Goal: Task Accomplishment & Management: Complete application form

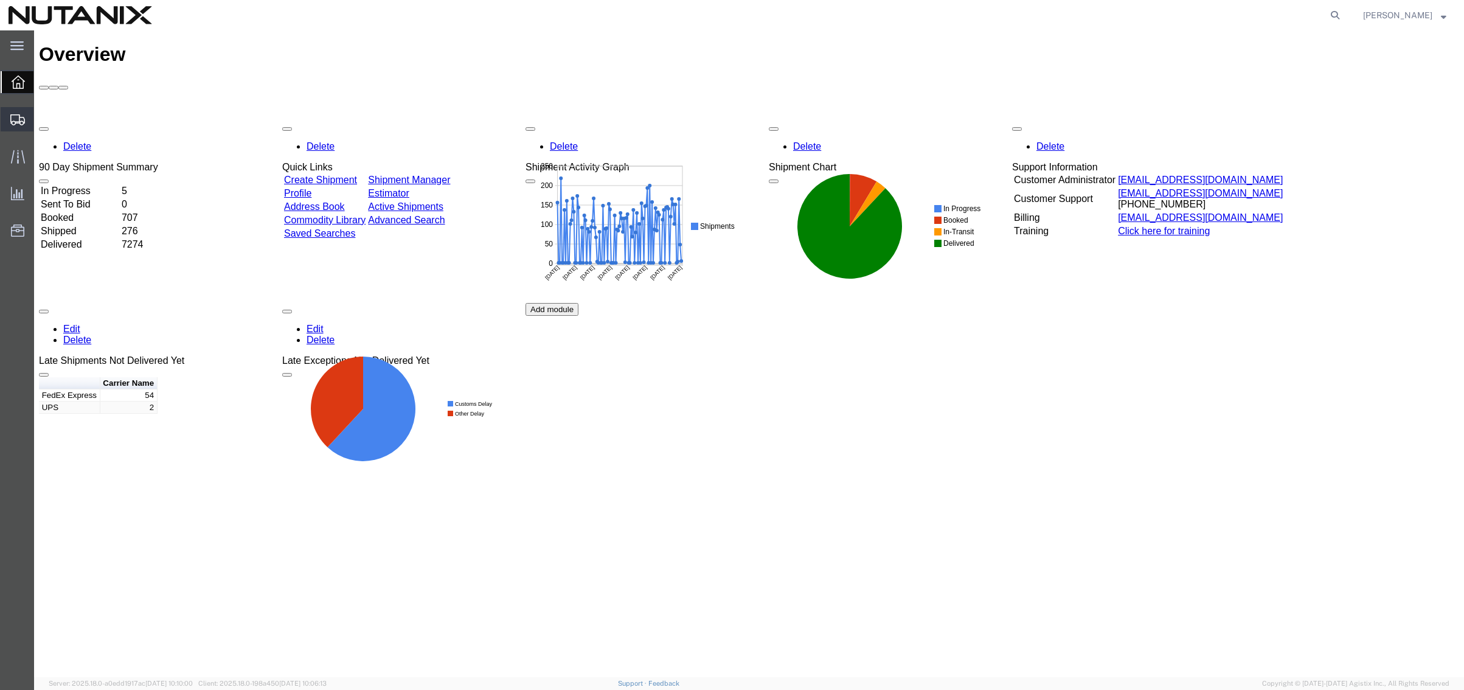
click at [0, 0] on span "Create from Template" at bounding box center [0, 0] width 0 height 0
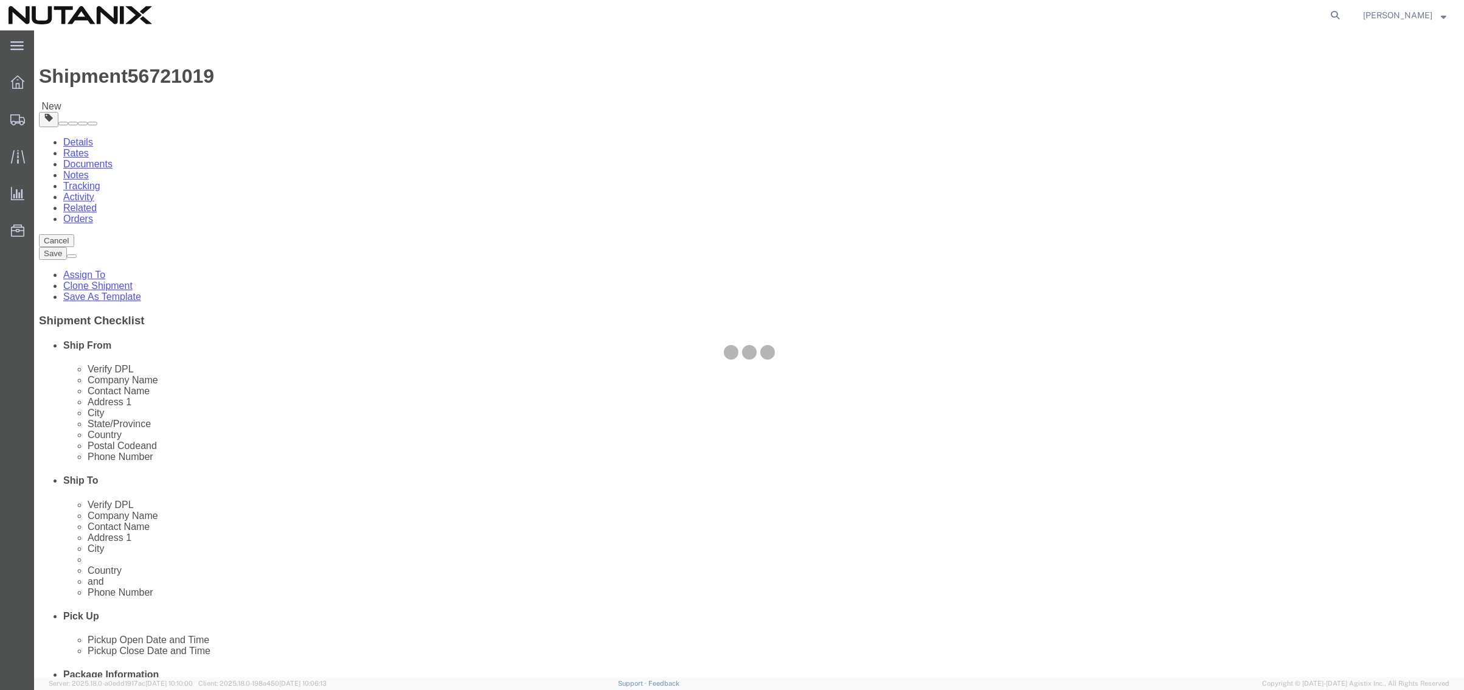
select select "36123"
select select
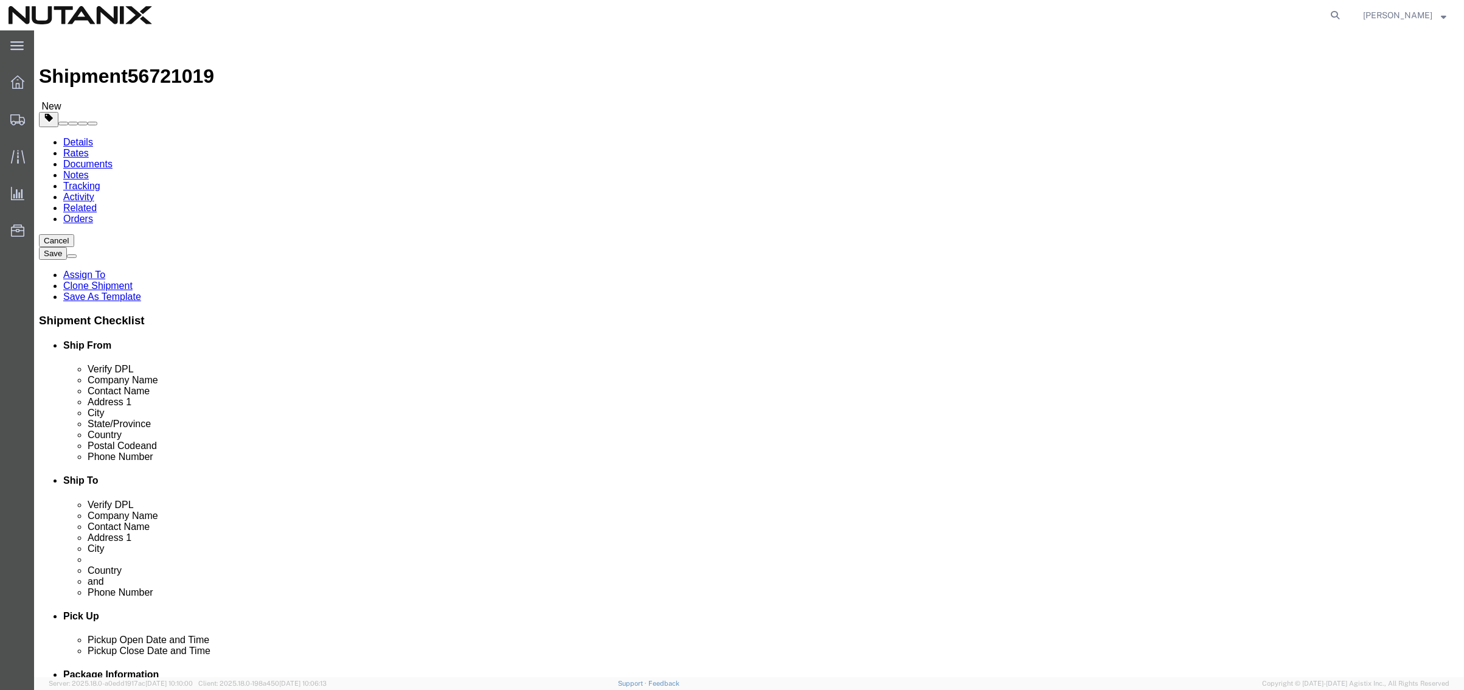
drag, startPoint x: 1013, startPoint y: 231, endPoint x: 773, endPoint y: 221, distance: 240.4
click div "Company Name Nutanix Technologies India Private Limited"
click input "Wong"
drag, startPoint x: 880, startPoint y: 224, endPoint x: 446, endPoint y: 211, distance: 434.4
click div "Ship From Location Location US - Master My Profile Location AE - Dubai City AU …"
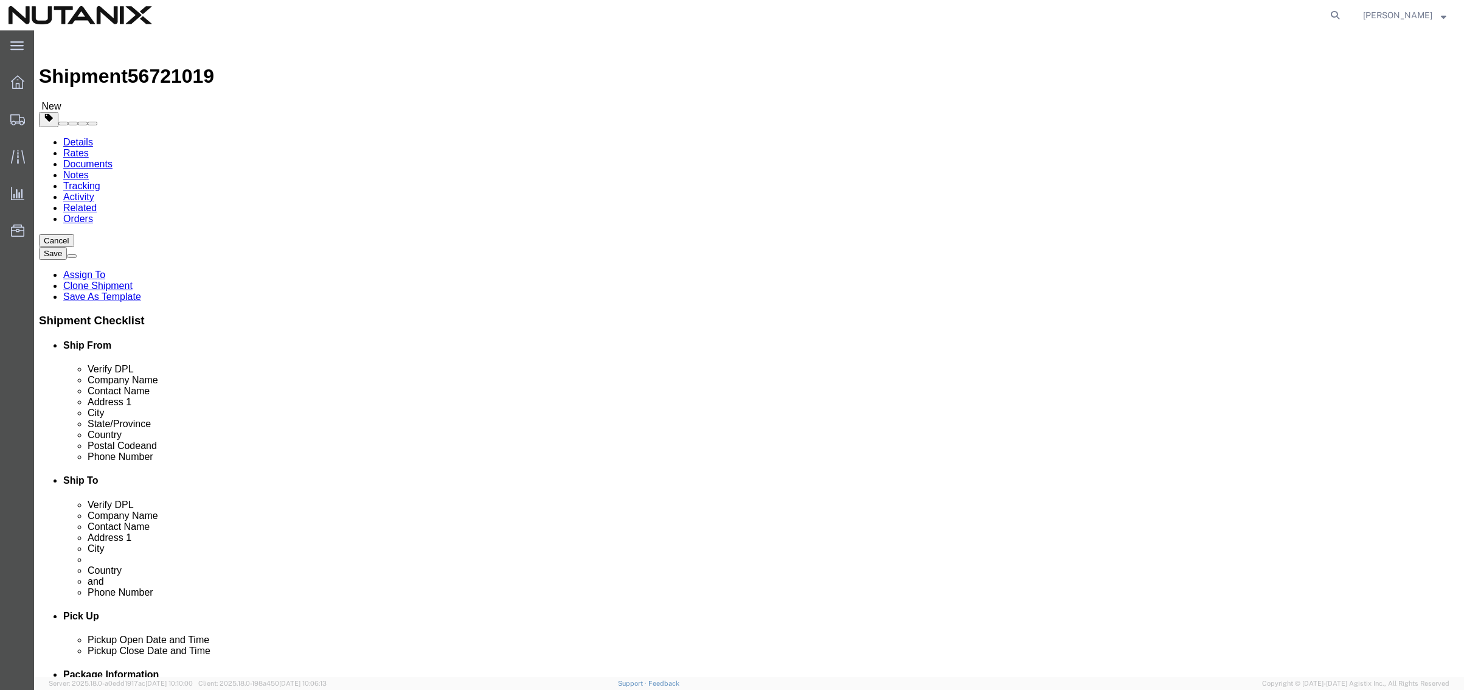
paste input "ONG & PARTNERS"
type input "WONG & PARTNERS"
drag, startPoint x: 976, startPoint y: 249, endPoint x: 392, endPoint y: 244, distance: 584.5
click div "Ship From Location Location US - Master My Profile Location AE - Dubai City AU …"
paste input "Lee Chun Chee"
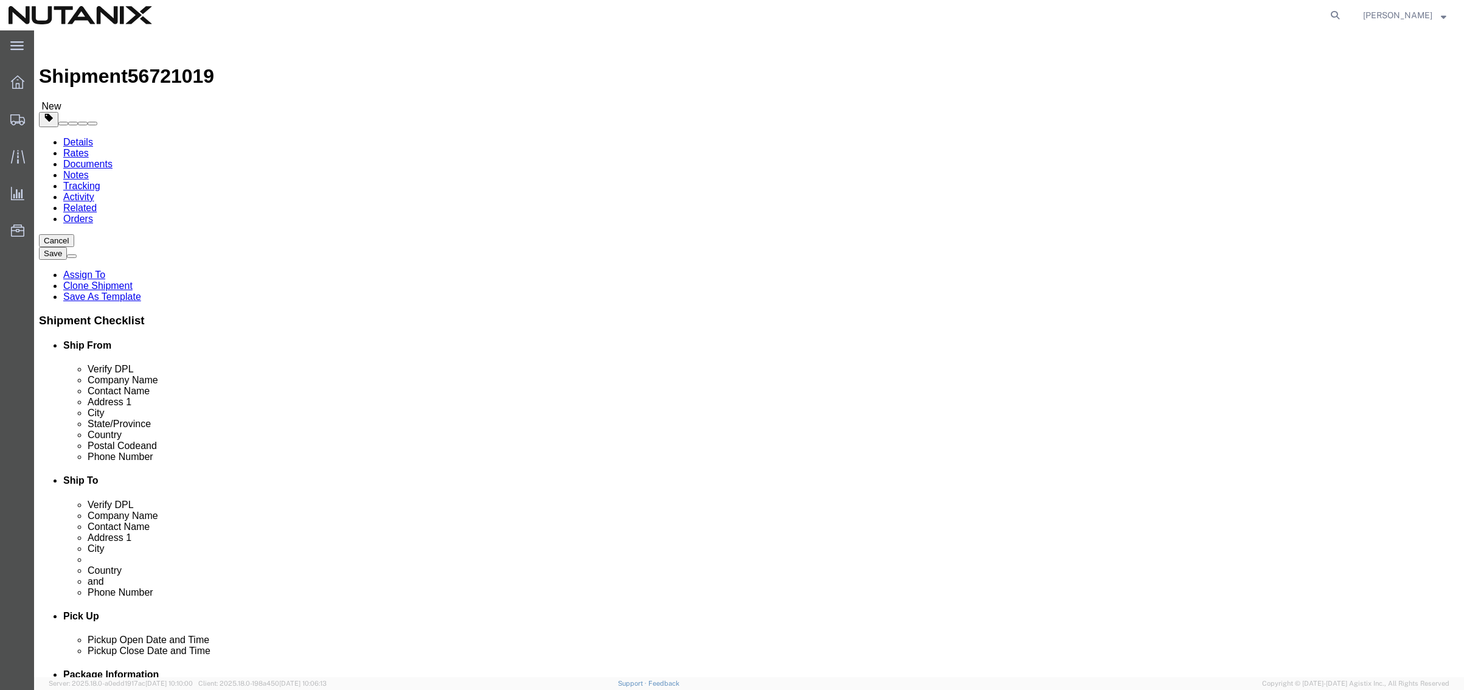
type input "Lee Chun Chee"
drag, startPoint x: 946, startPoint y: 275, endPoint x: 664, endPoint y: 274, distance: 281.6
click div "Address 1 9th Floor, Mercury (2B) Block, Prestige"
paste input "Level 21, Suite 21.01"
type input "Level 21, Suite 21.01"
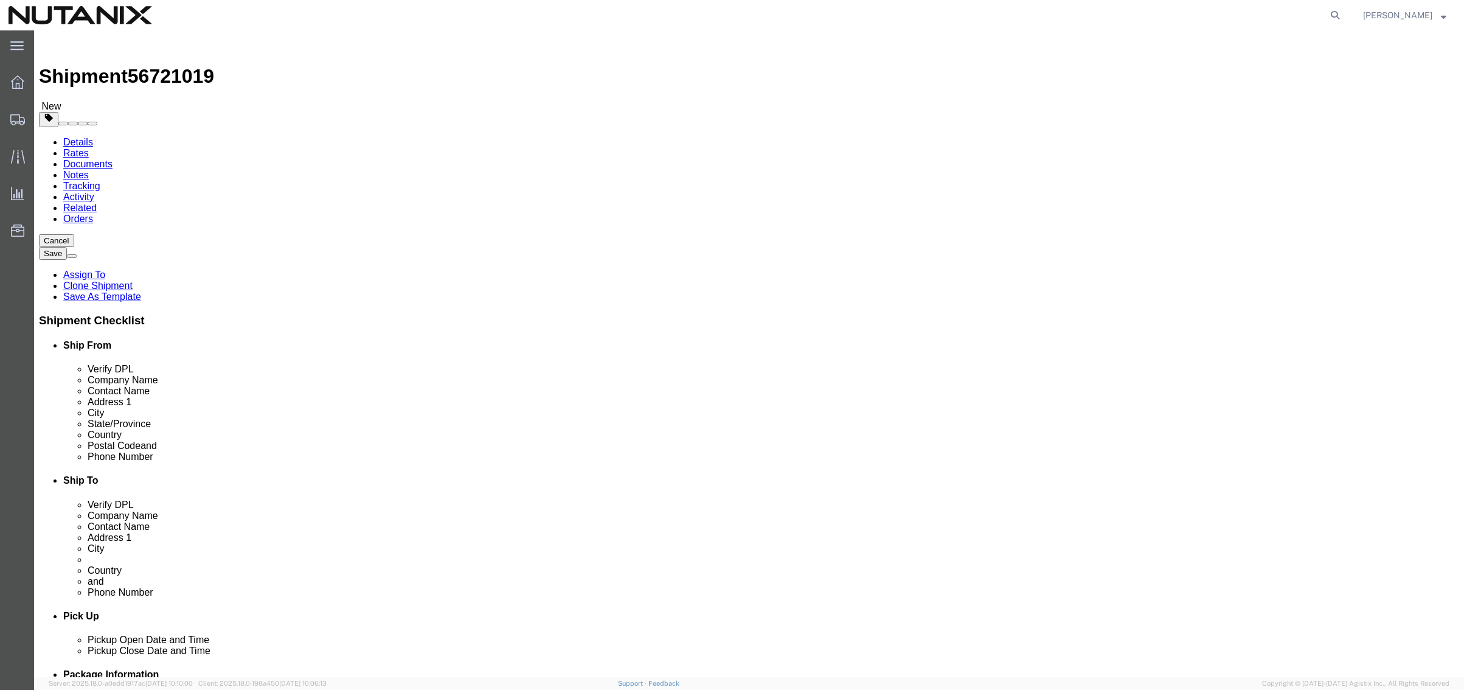
select select
click input "Level 21, Suite 21.01"
paste input "The Gardens South Tower"
drag, startPoint x: 1002, startPoint y: 271, endPoint x: 944, endPoint y: 272, distance: 58.4
click input "Level 21, Suite 21.01 The Gardens South Tower"
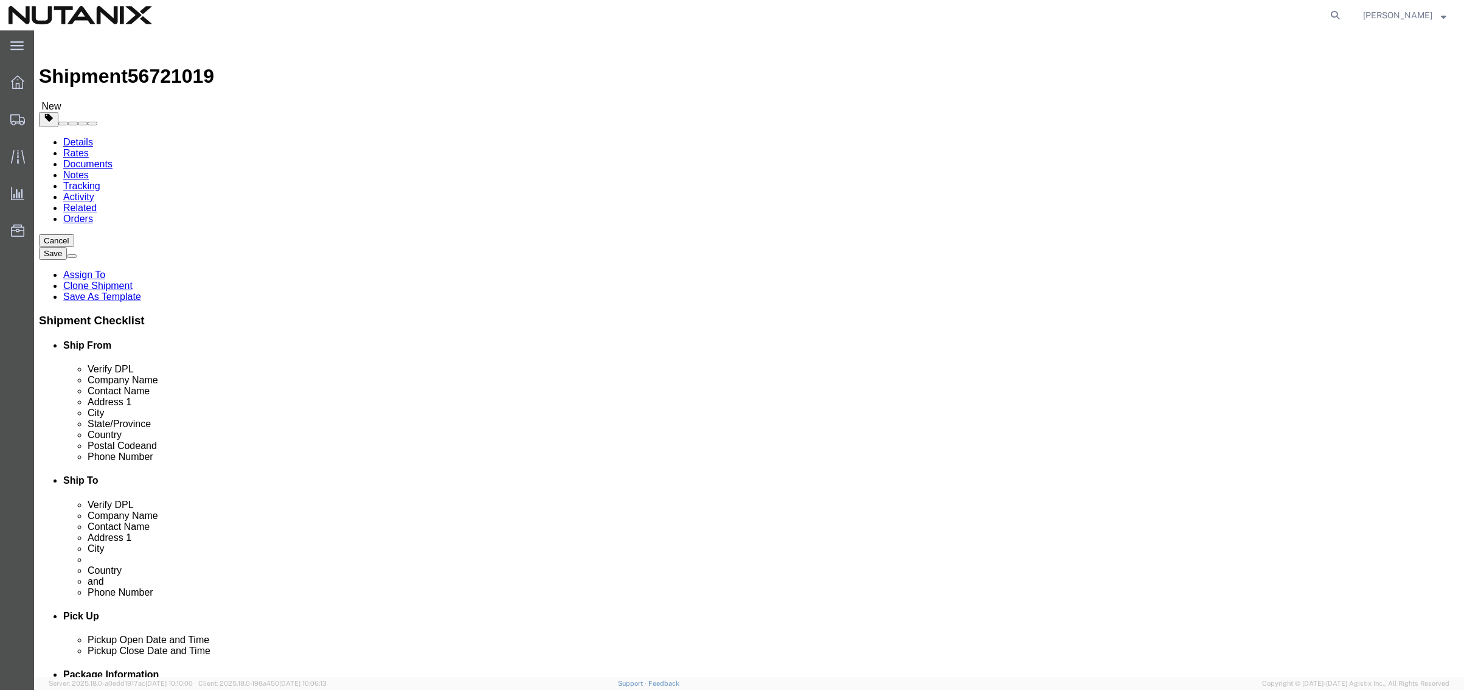
type input "Level 21, Suite 21.01 The Gardens"
select select
drag, startPoint x: 1007, startPoint y: 300, endPoint x: 612, endPoint y: 305, distance: 394.7
click div "Address 2 Tech Park, Outer ring Road, Kadubeesanahalli"
paste input "South Tower"
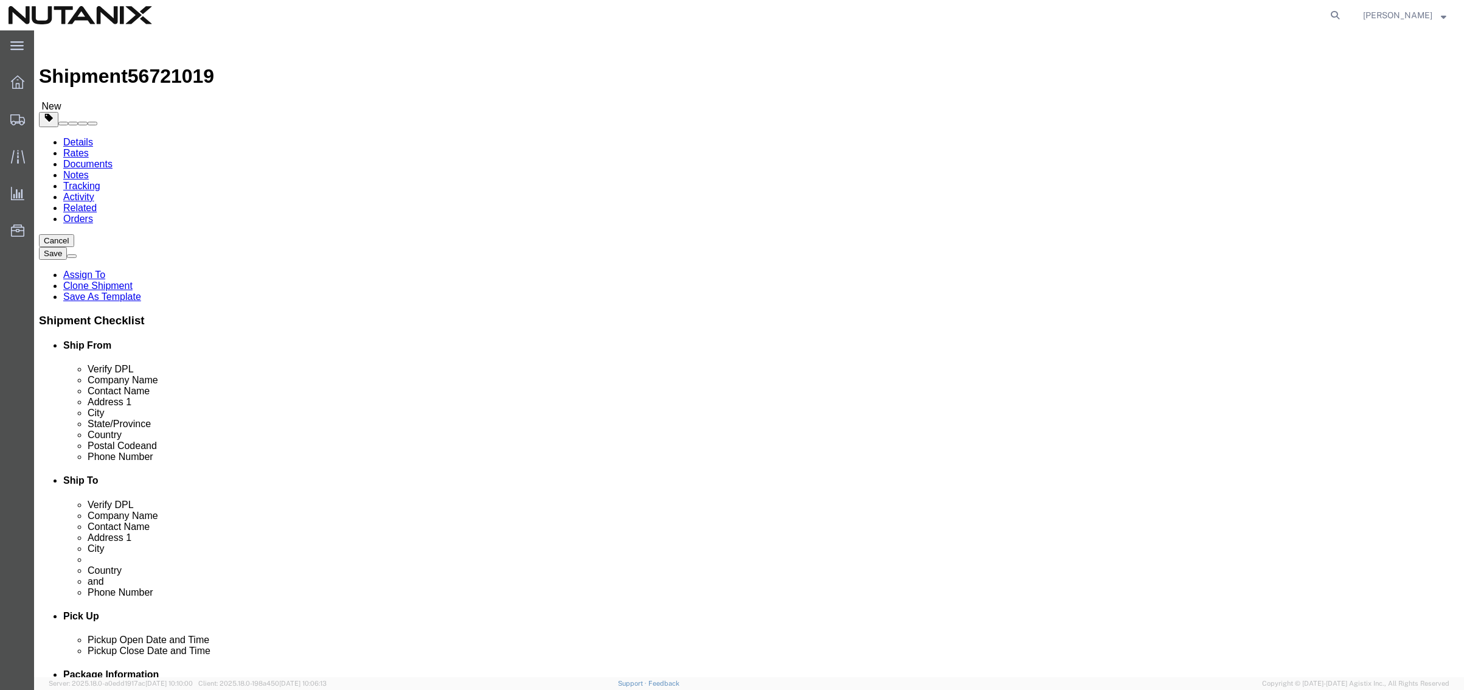
click input "South Tower"
paste input "Mid Valley City"
type input "South Tower, Mid Valley City"
drag, startPoint x: 868, startPoint y: 322, endPoint x: 598, endPoint y: 307, distance: 270.5
click div "Ship To Location Location My Profile Location AE - Dubai City AU - Australia DE…"
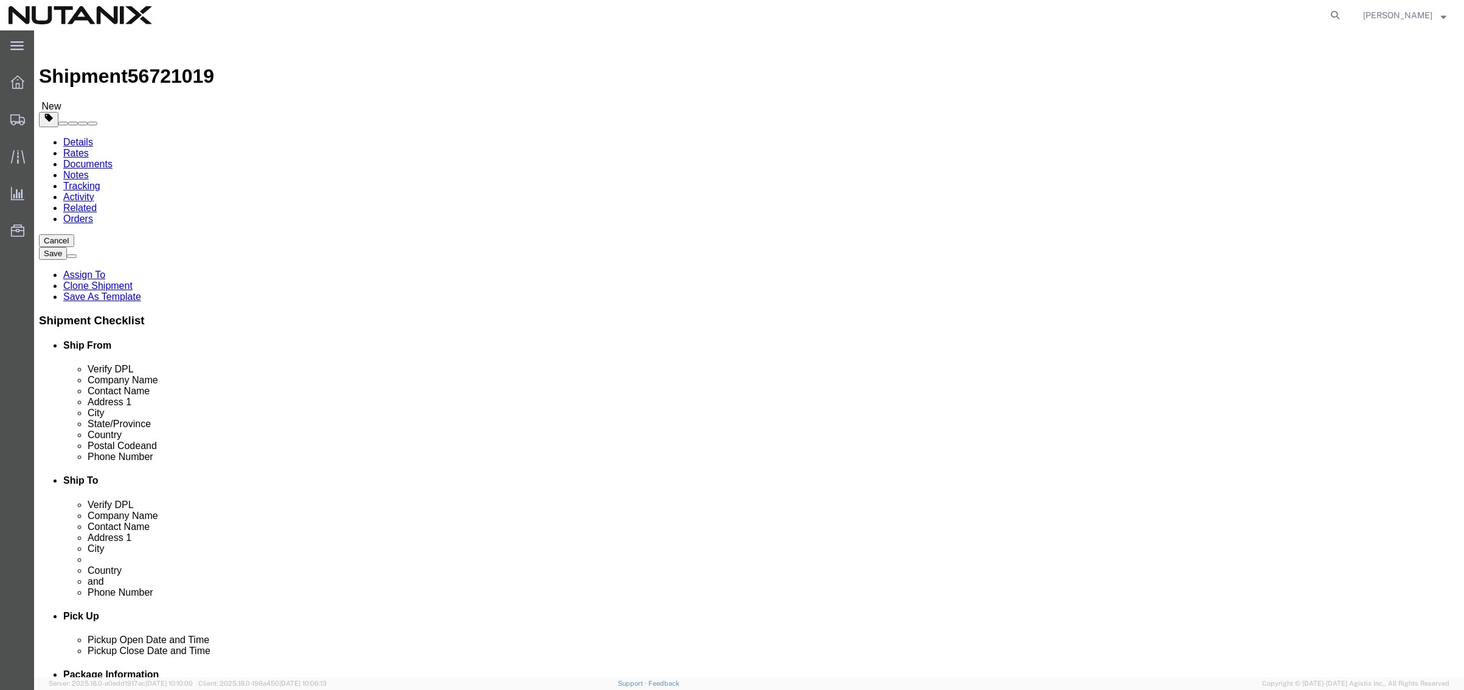
paste input "Lingkaran Syed Putra"
type input "Lingkaran Syed Putra"
select select
type input "mala"
select select
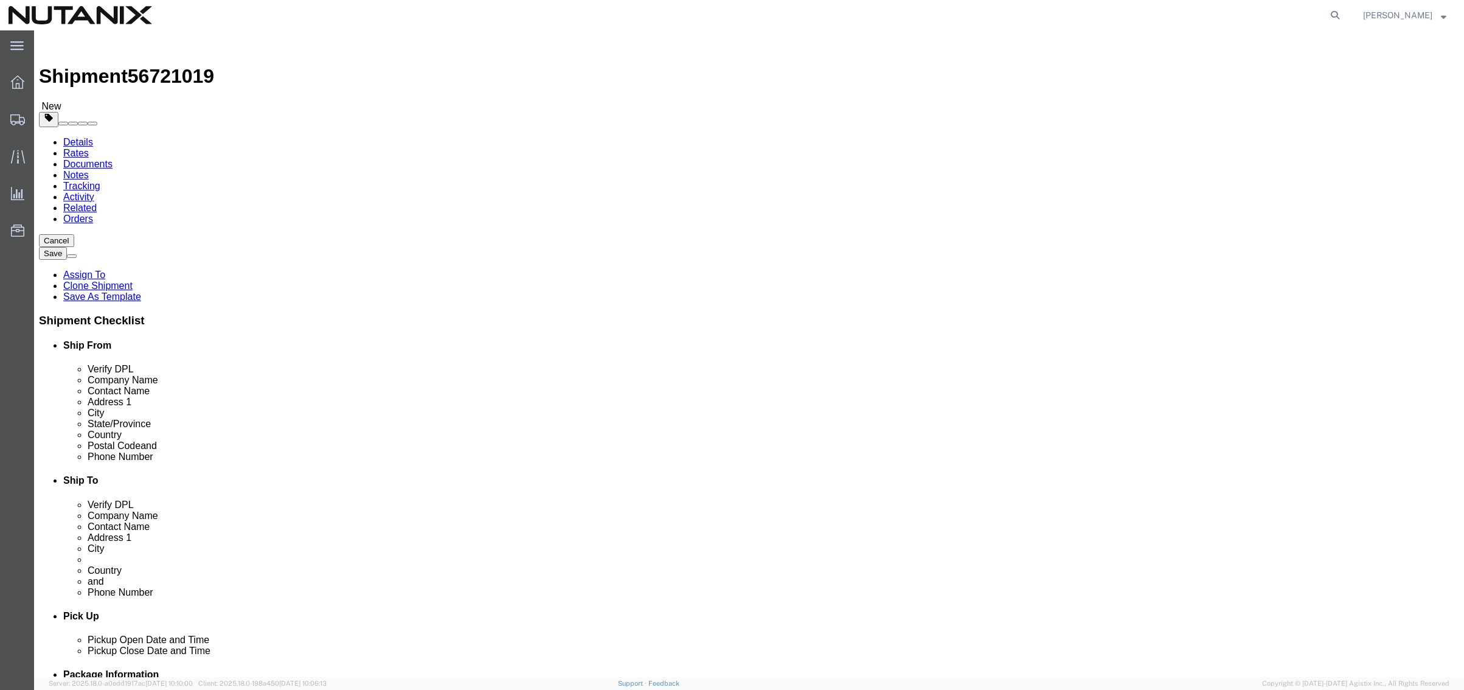
select select "MY"
drag, startPoint x: 852, startPoint y: 389, endPoint x: 758, endPoint y: 398, distance: 94.2
click div "Postal Code 560103"
paste input "9200"
type input "59200"
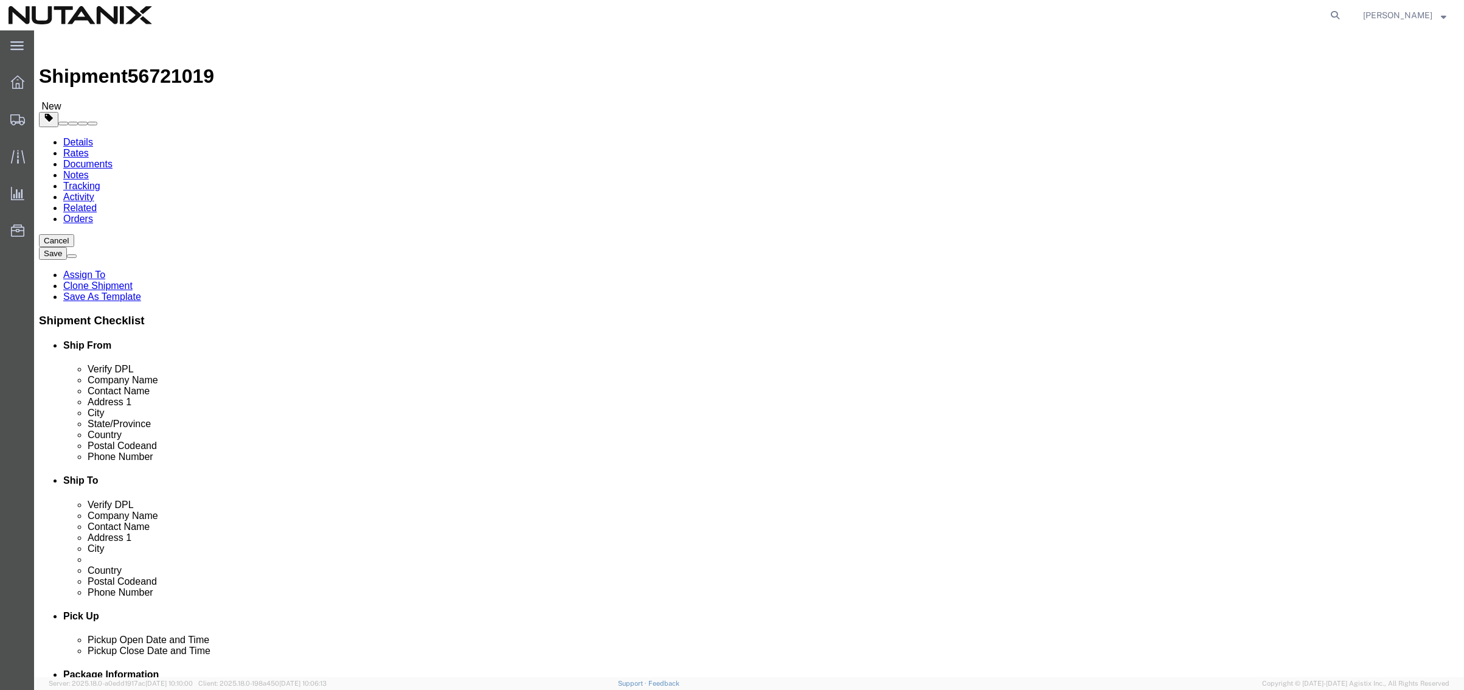
select select
drag, startPoint x: 890, startPoint y: 410, endPoint x: 64, endPoint y: 417, distance: 825.9
click div "Ship From Location Location US - Master My Profile Location AE - Dubai City AU …"
paste input "603 2299 6442"
type input "603 2299 6442"
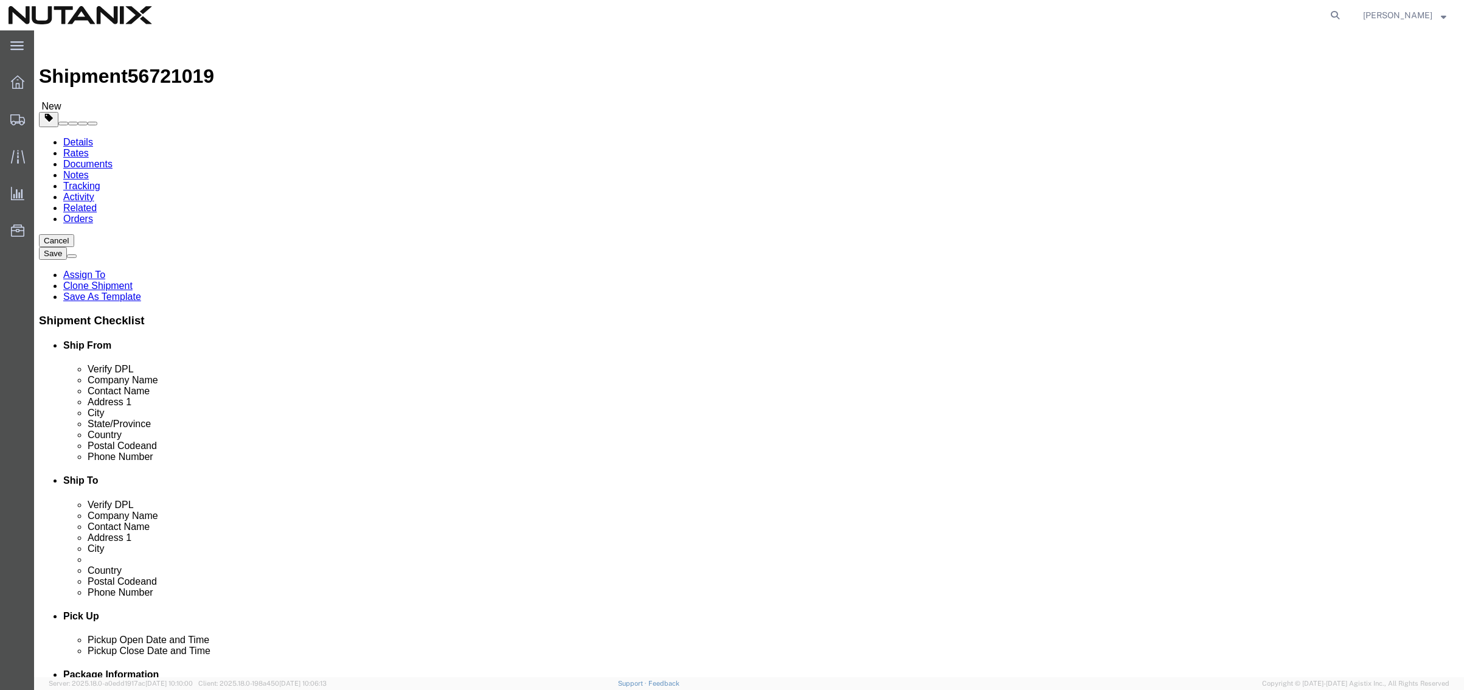
click input "text"
paste input "LeeChun.Chee@wongpartners.com"
type input "LeeChun.Chee@wongpartners.com"
checkbox input "true"
click div "Ship To Location Location My Profile Location AE - Dubai City AU - Australia DE…"
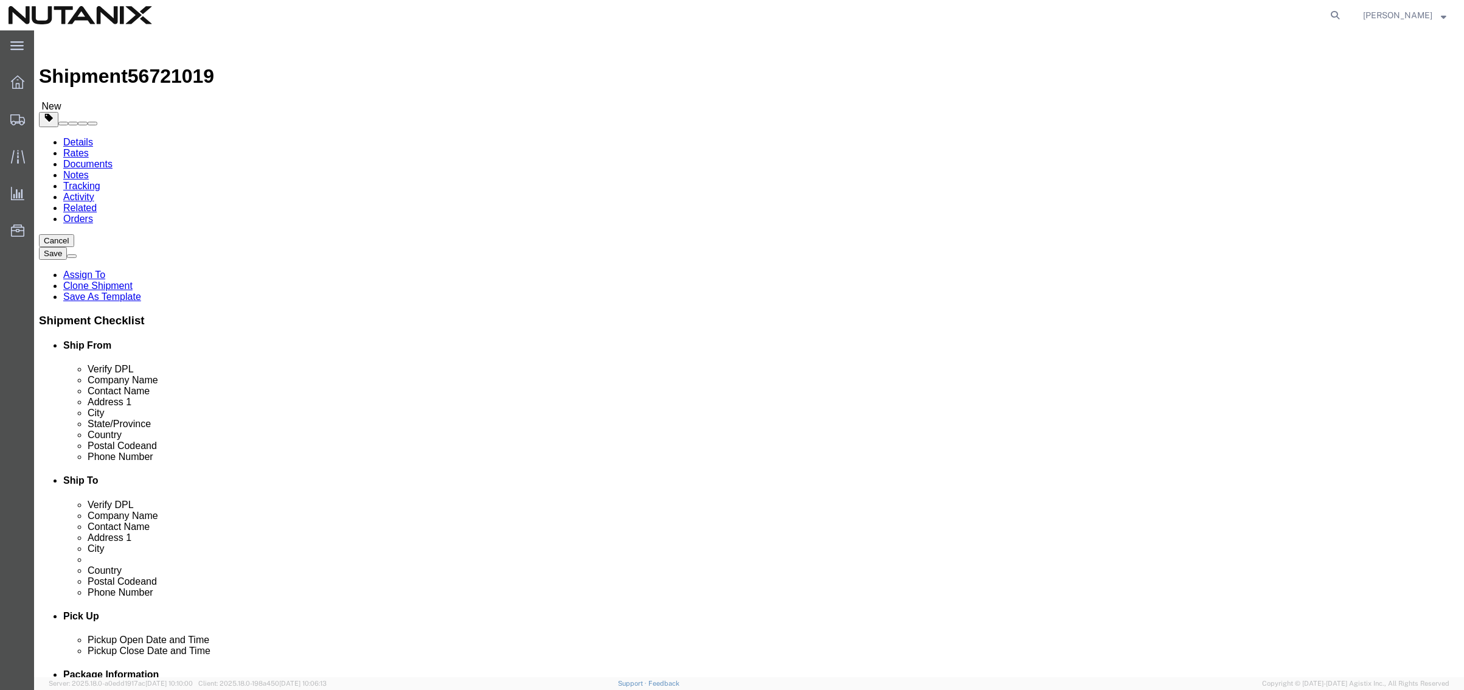
click div "Ship To Location Location My Profile Location AE - Dubai City AU - Australia DE…"
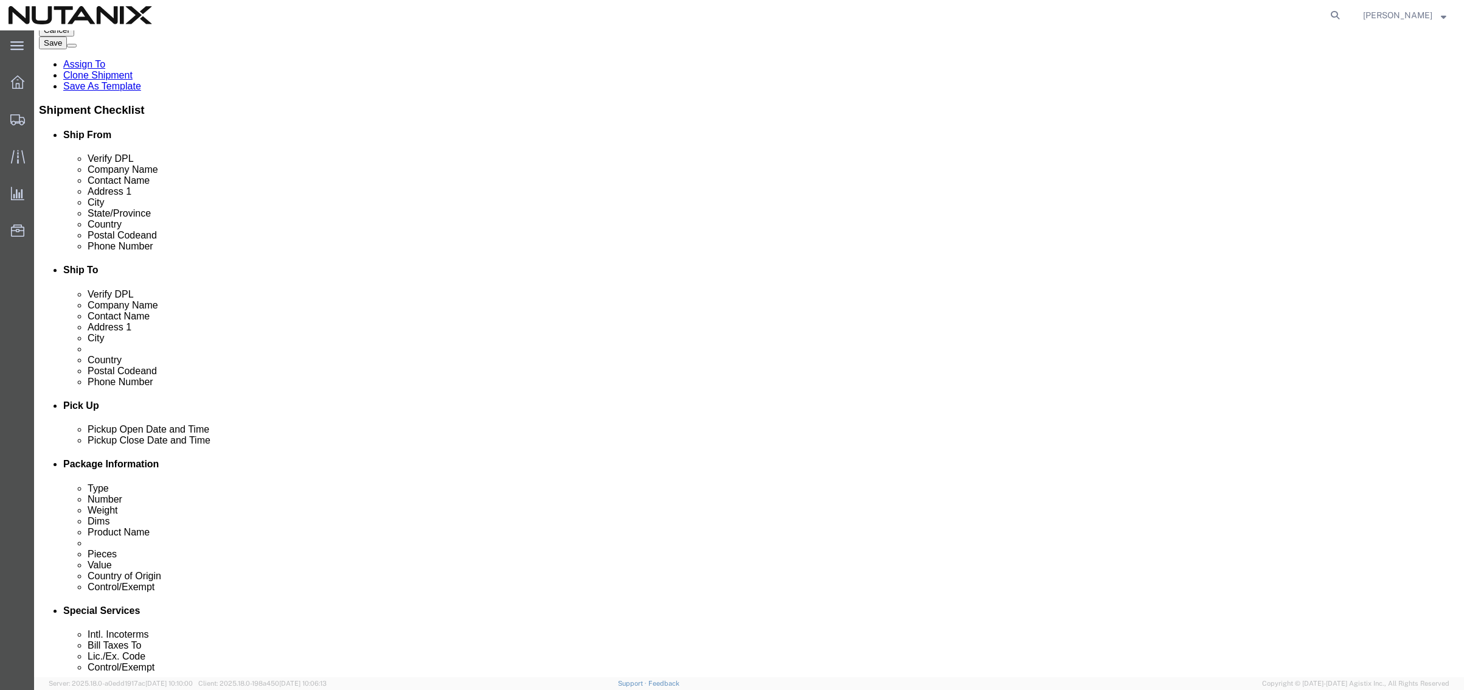
scroll to position [243, 0]
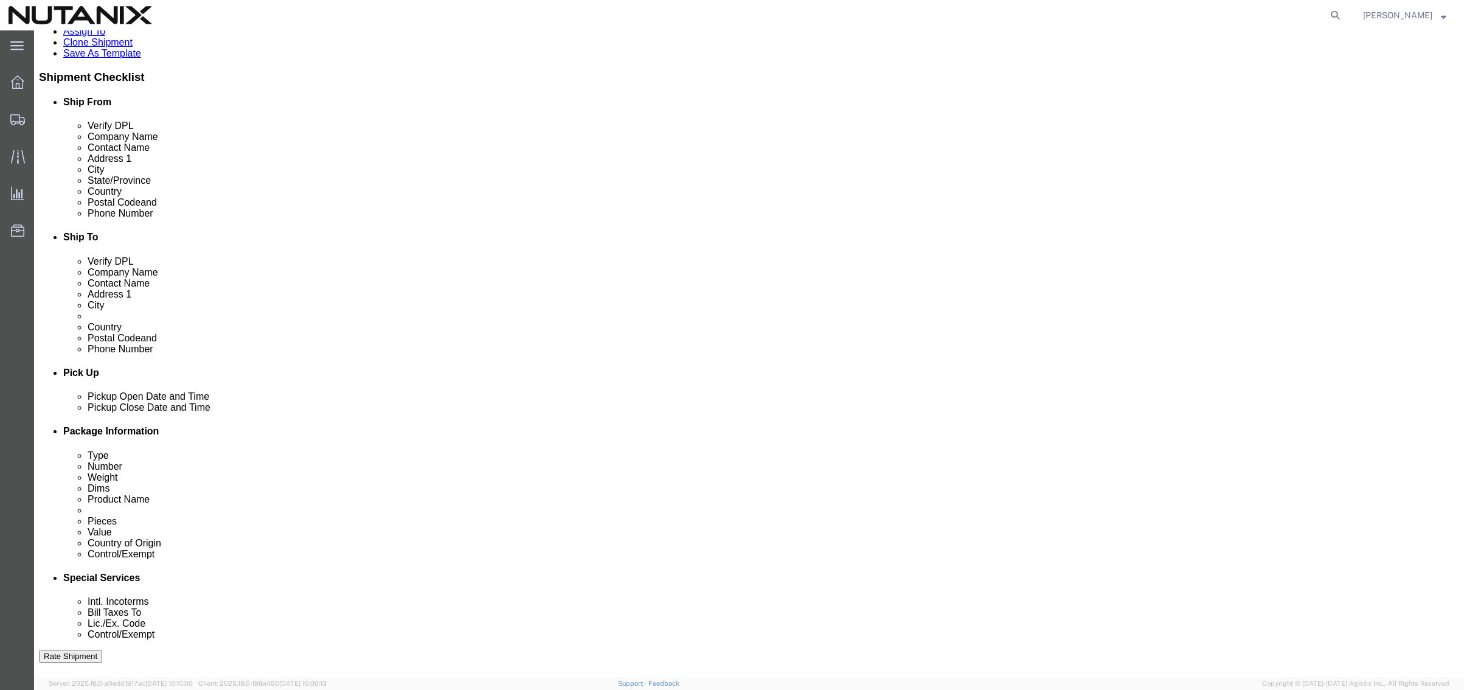
click div "Sep 04 2025 2:03 PM"
type input "4:00 PM"
click button "Apply"
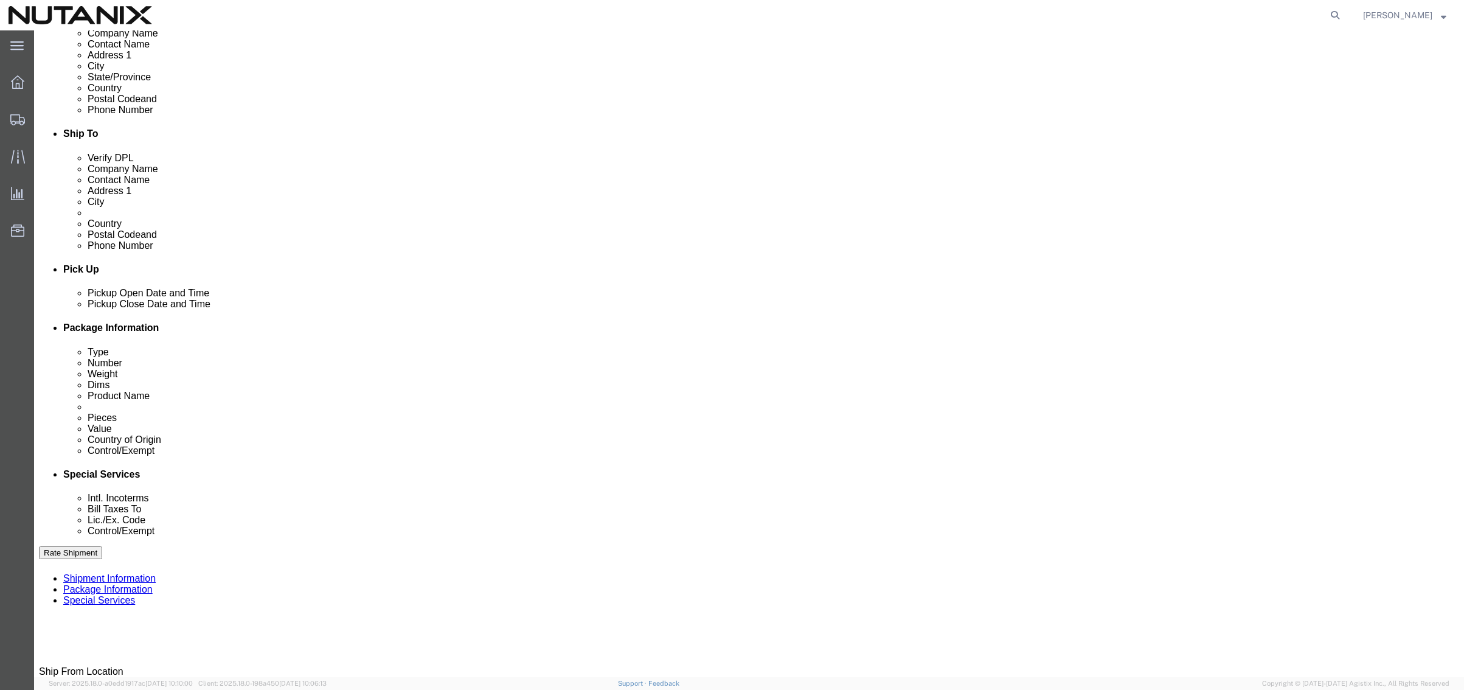
scroll to position [365, 0]
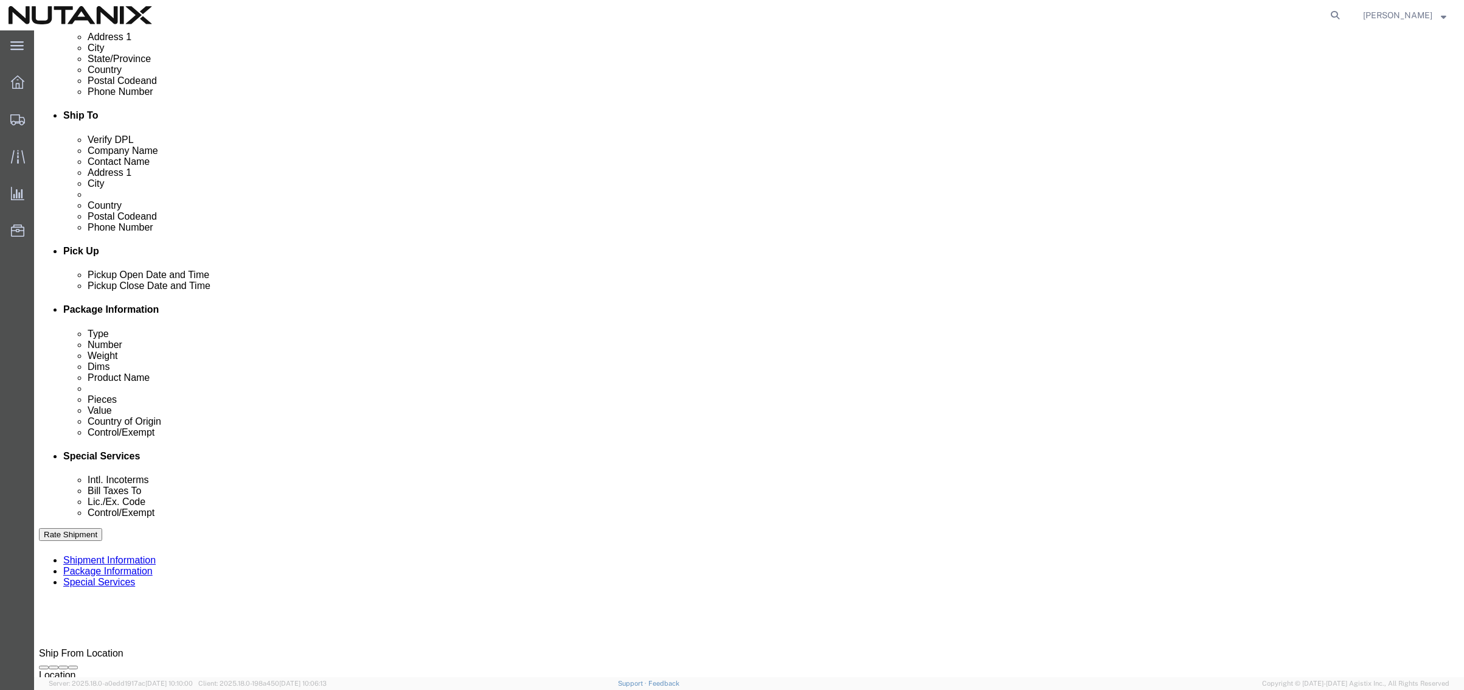
drag, startPoint x: 732, startPoint y: 378, endPoint x: 573, endPoint y: 388, distance: 159.1
click div "Select Account Type Activity ID Airline Appointment Number ASN Batch Request # …"
click input "text"
paste input "Malaysia Filing"
type input "Malaysia Filing"
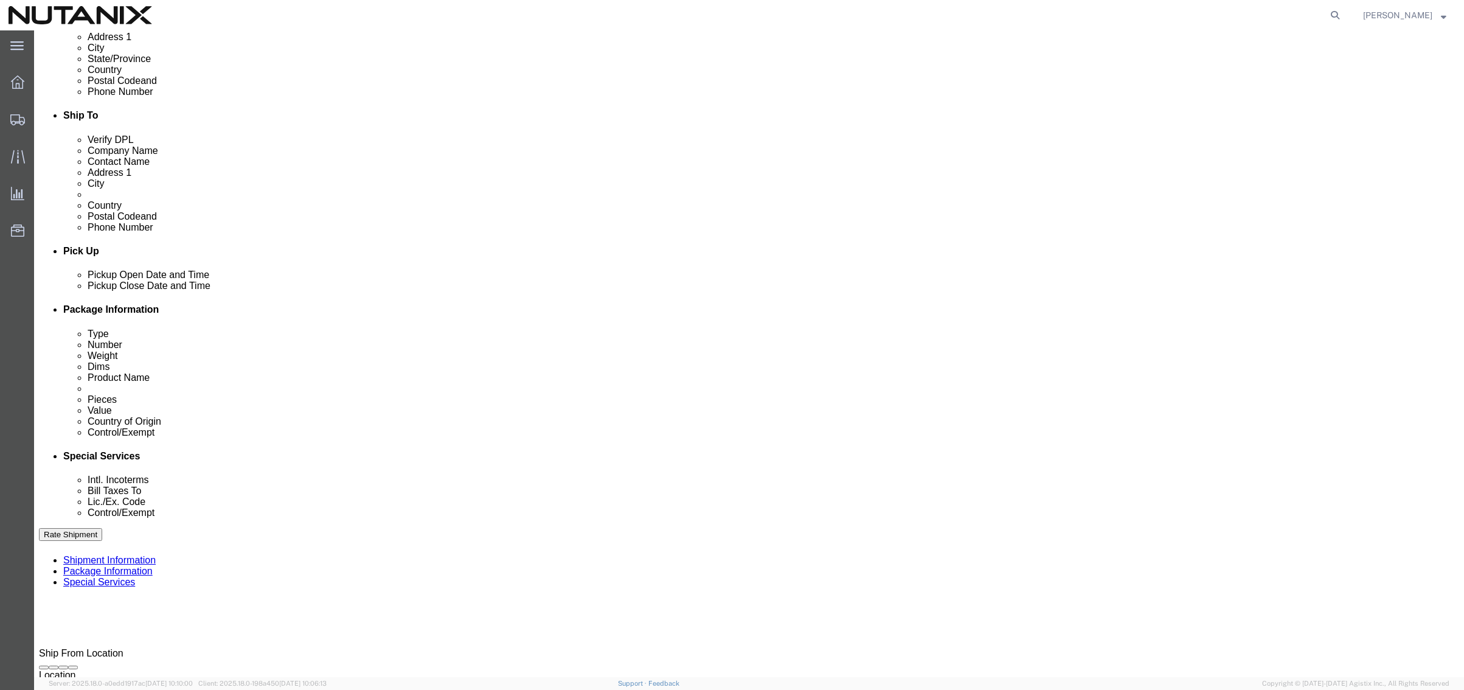
click button "Continue"
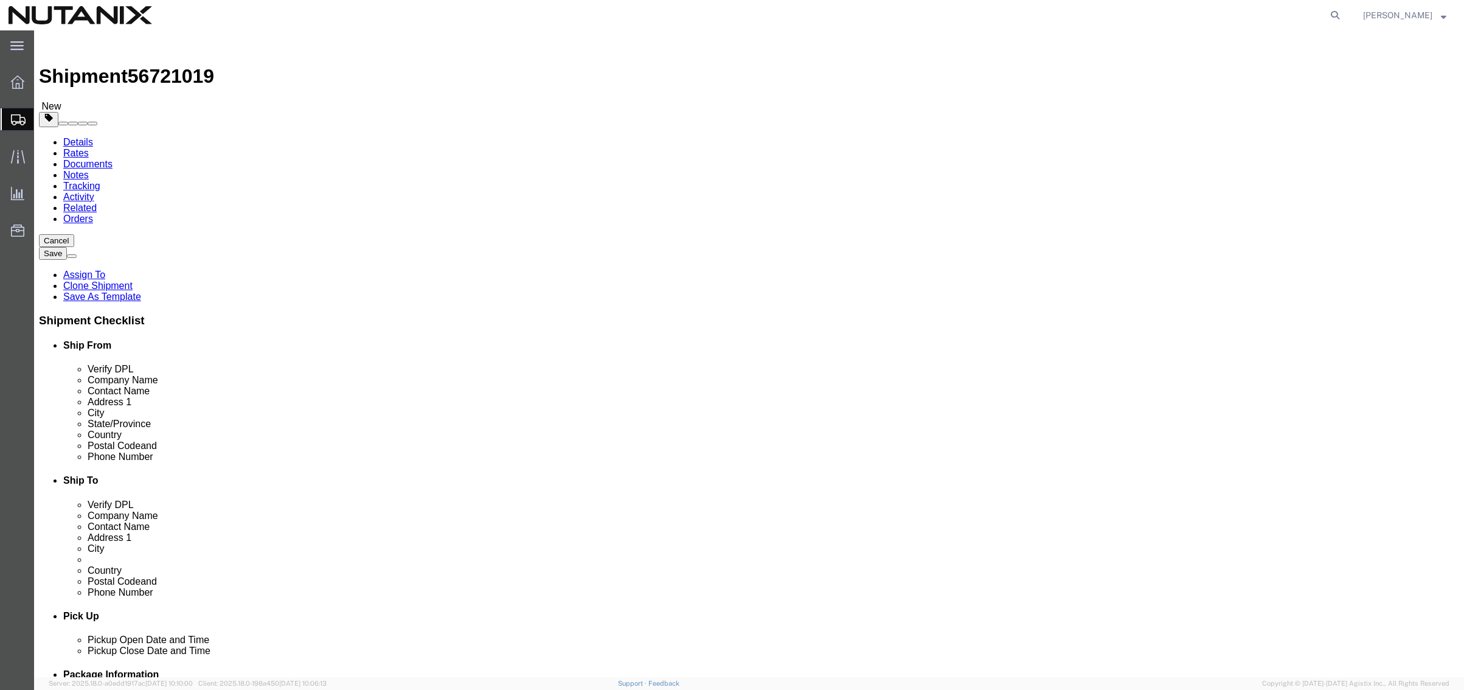
click button "Continue"
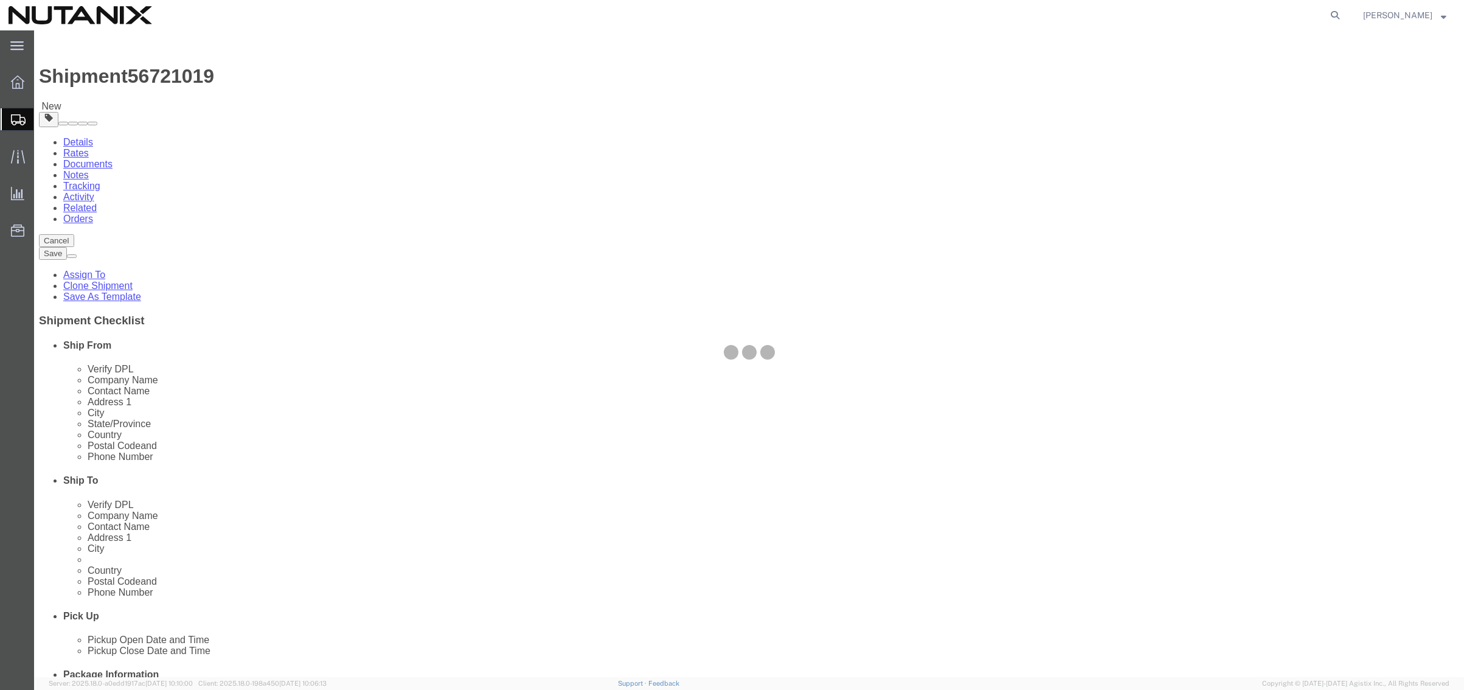
select select
select select "COSTCENTER"
select select "48694"
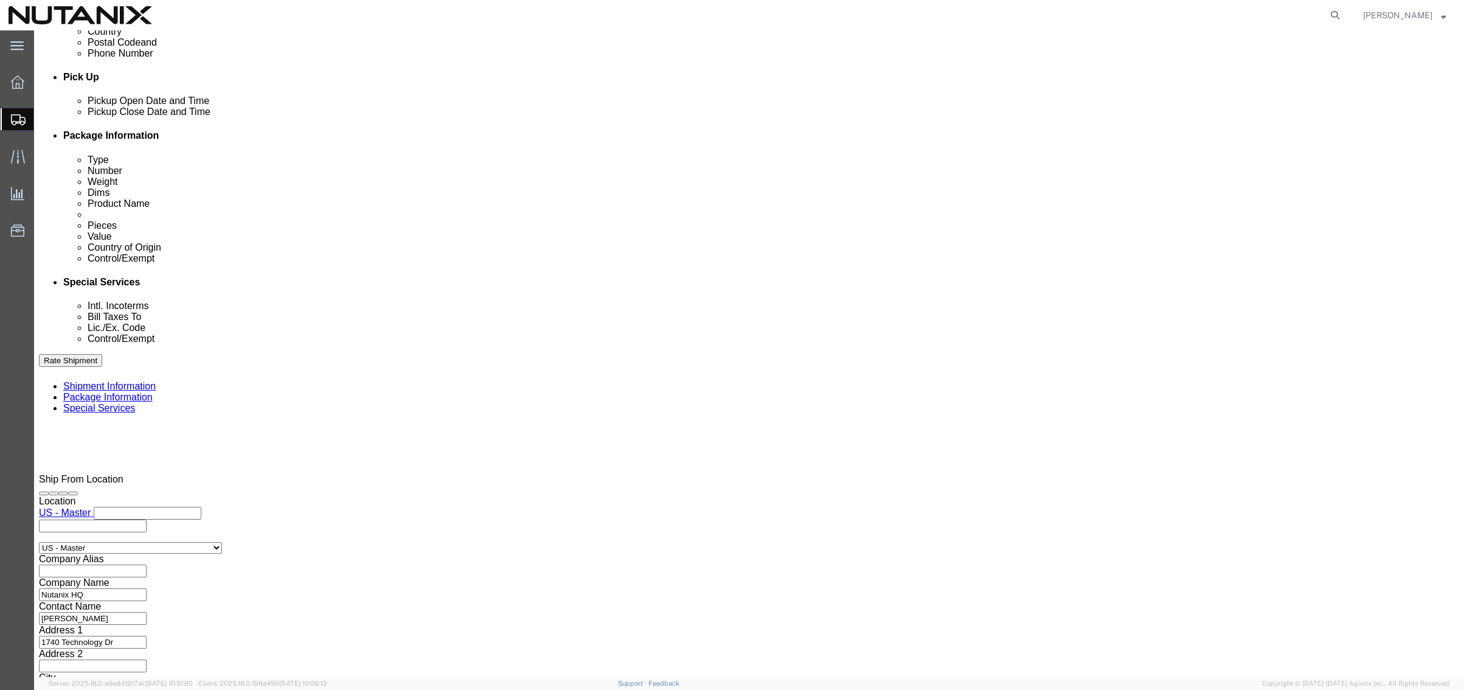
scroll to position [547, 0]
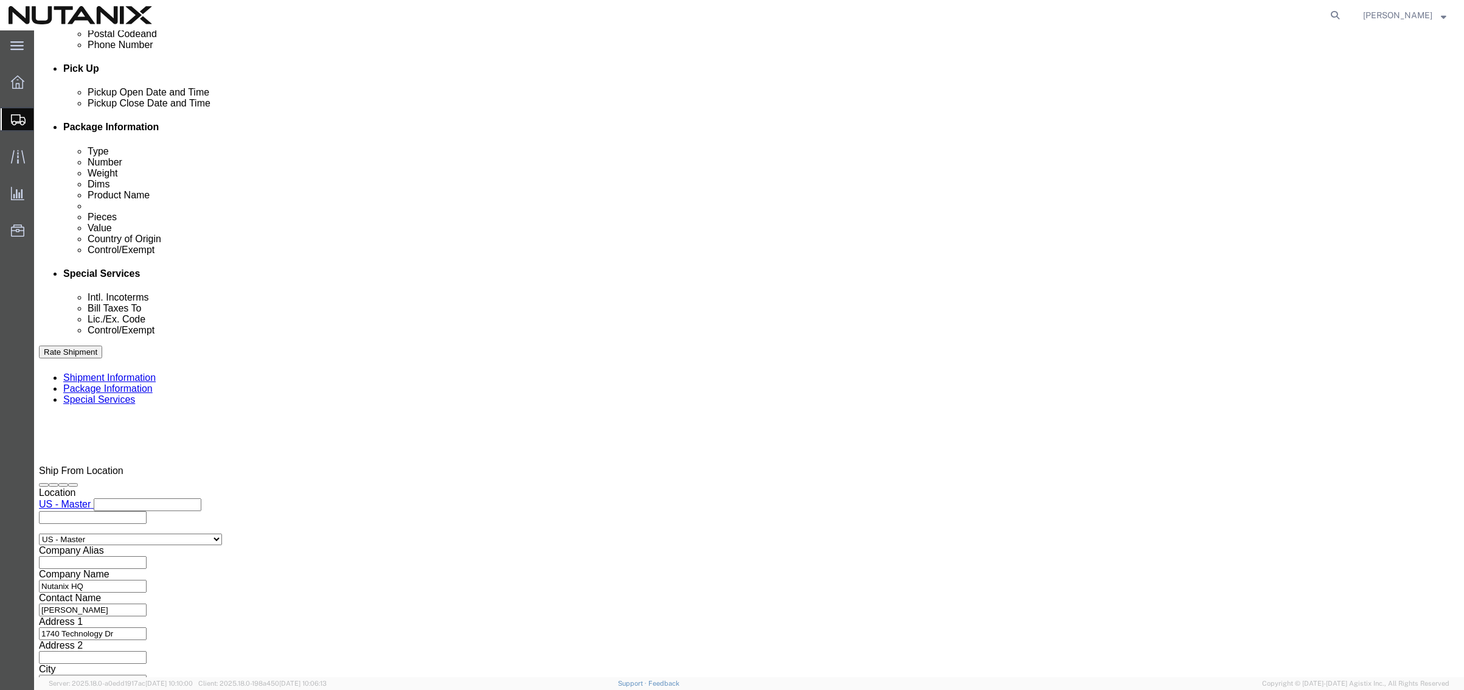
click select "Select Carriage Insurance Paid Carriage Paid To Cost and Freight Cost Insurance…"
select select "DDP"
click select "Select Carriage Insurance Paid Carriage Paid To Cost and Freight Cost Insurance…"
select select "SHIP"
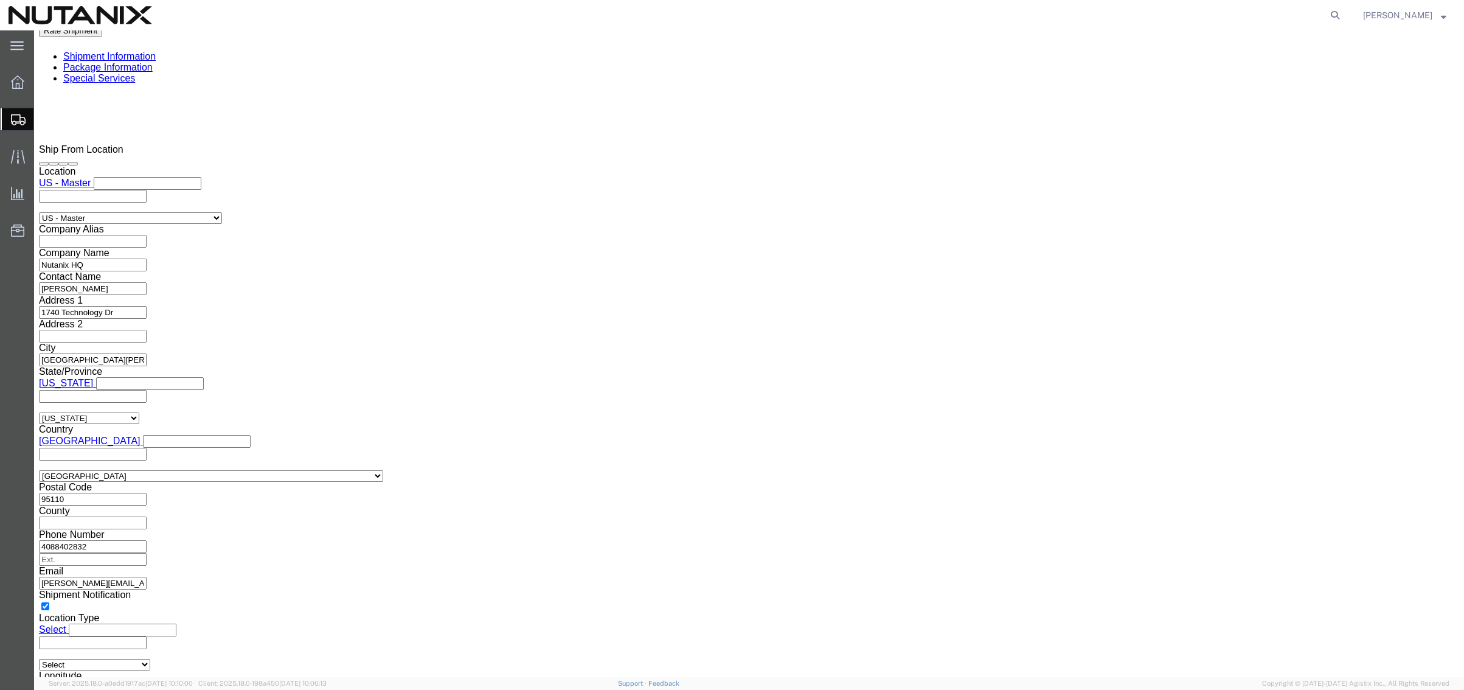
scroll to position [912, 0]
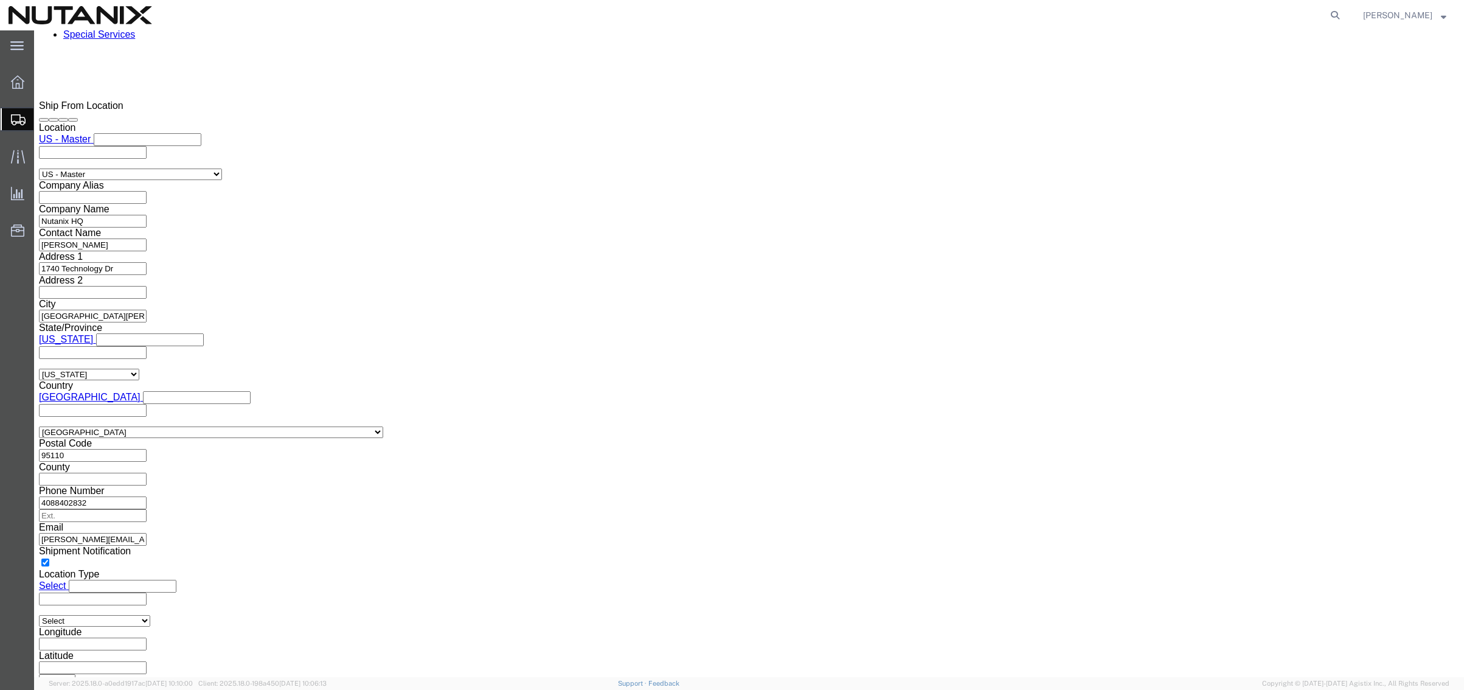
click button "Rate Shipment"
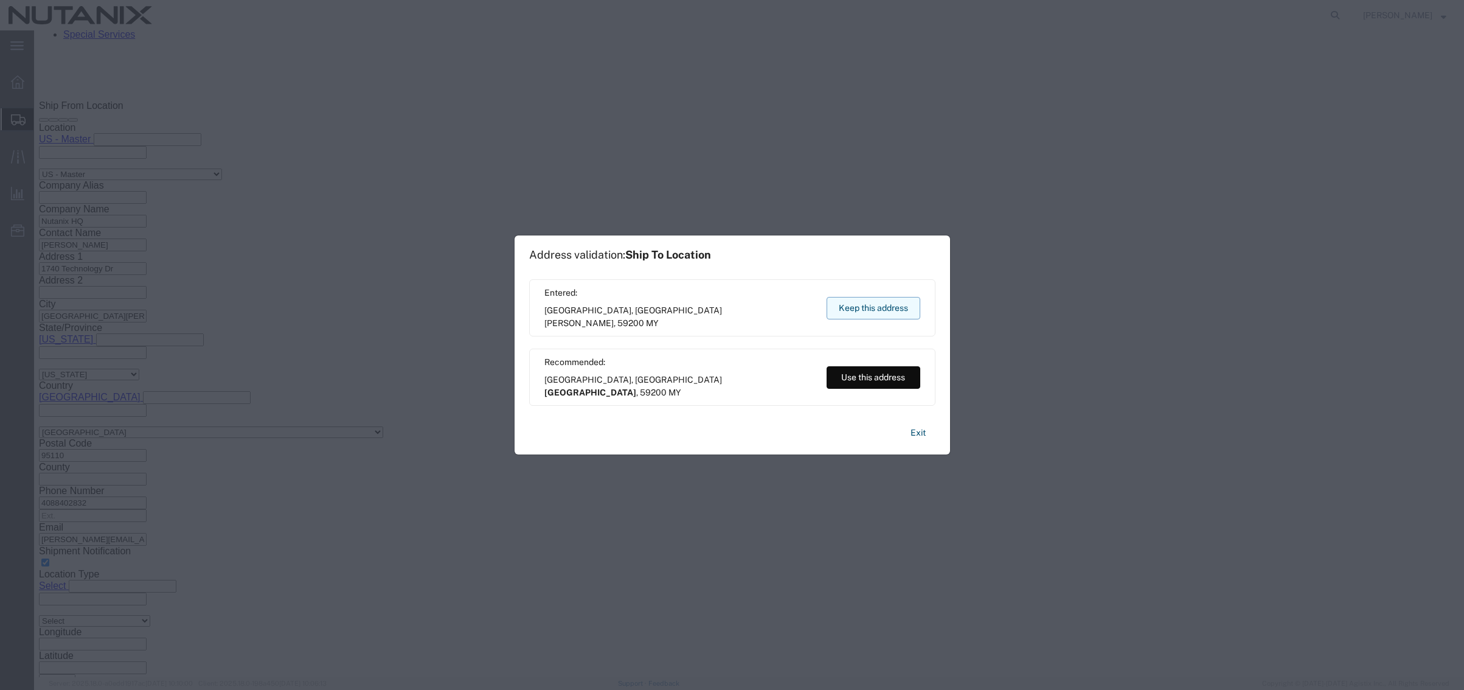
click at [856, 305] on button "Keep this address" at bounding box center [873, 308] width 94 height 23
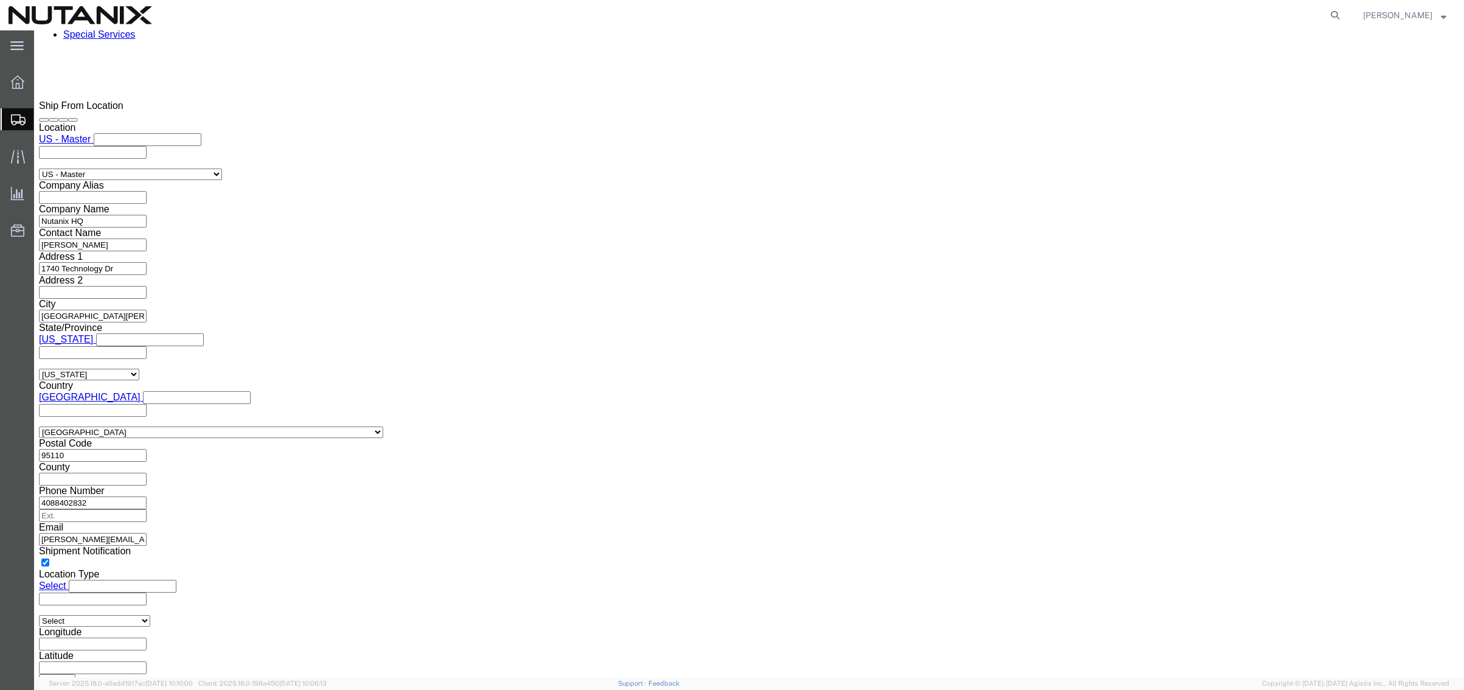
click button "Rate Shipment"
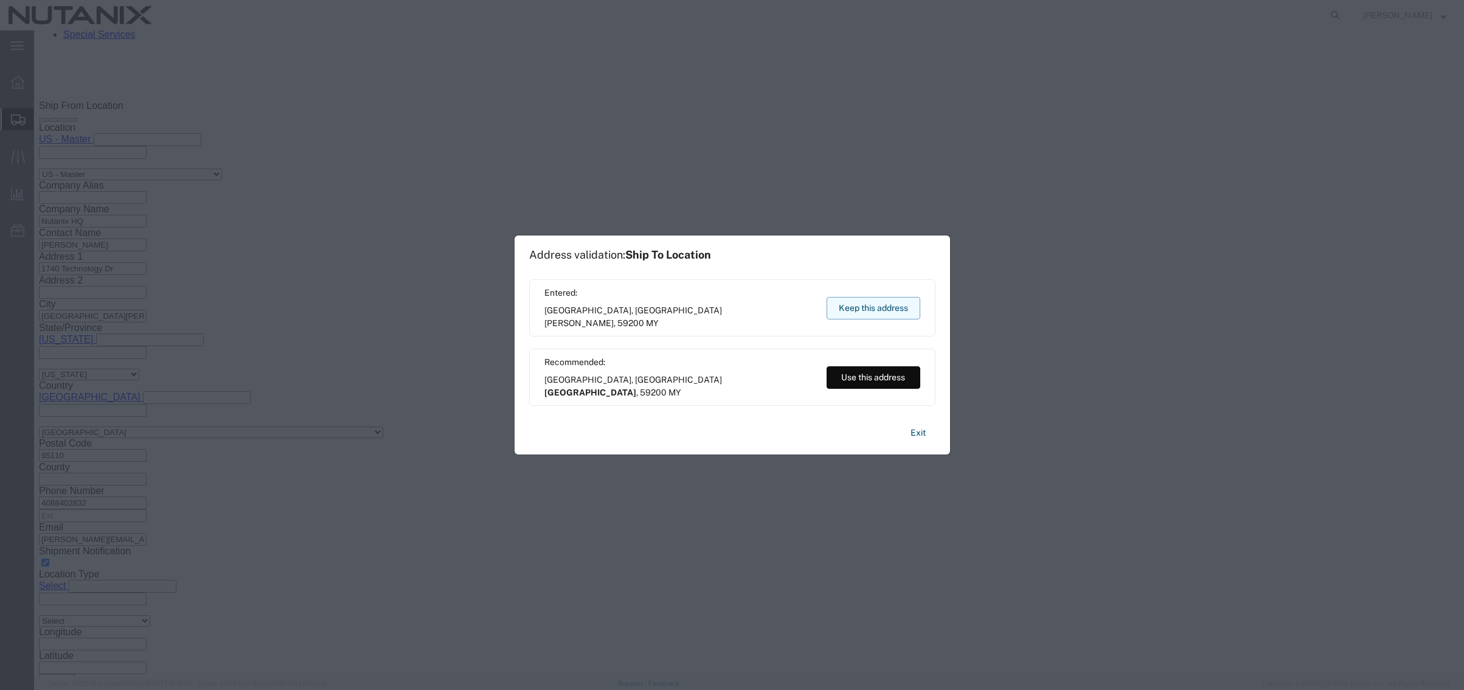
click at [871, 307] on button "Keep this address" at bounding box center [873, 308] width 94 height 23
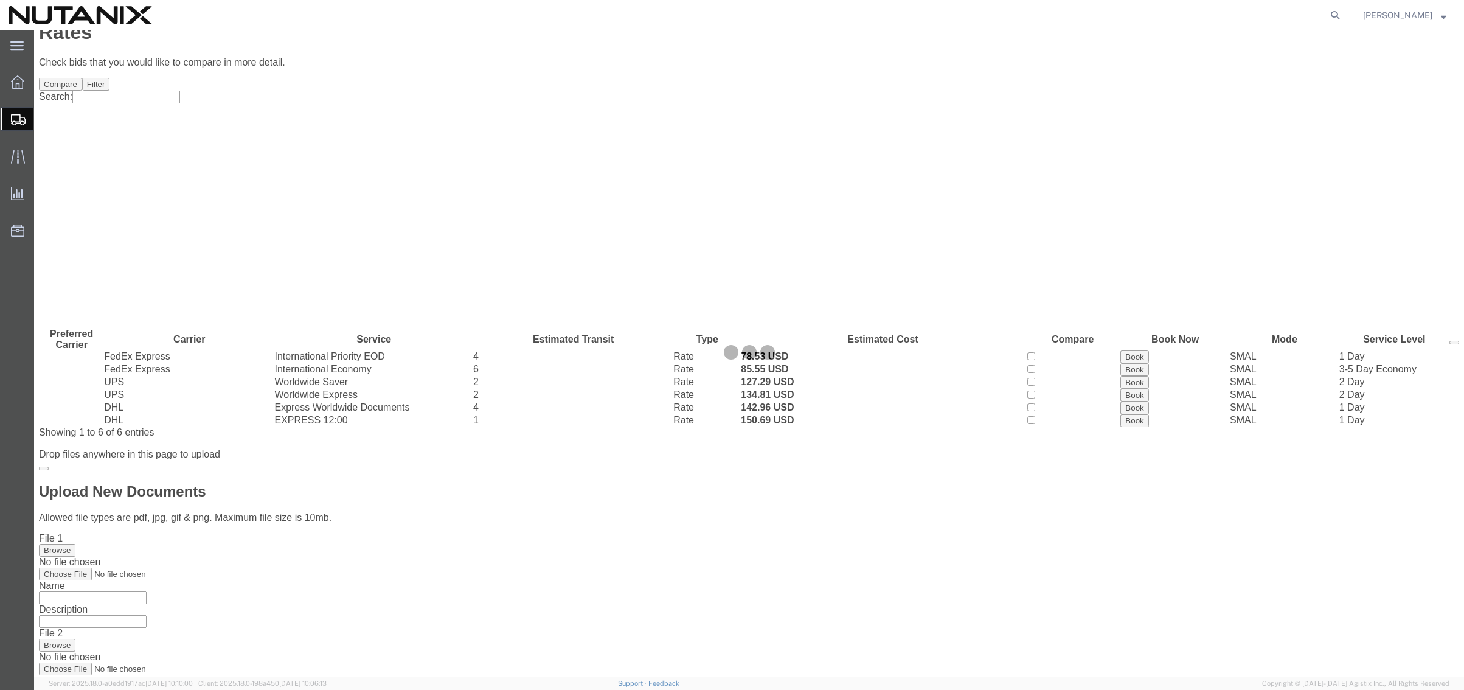
scroll to position [0, 0]
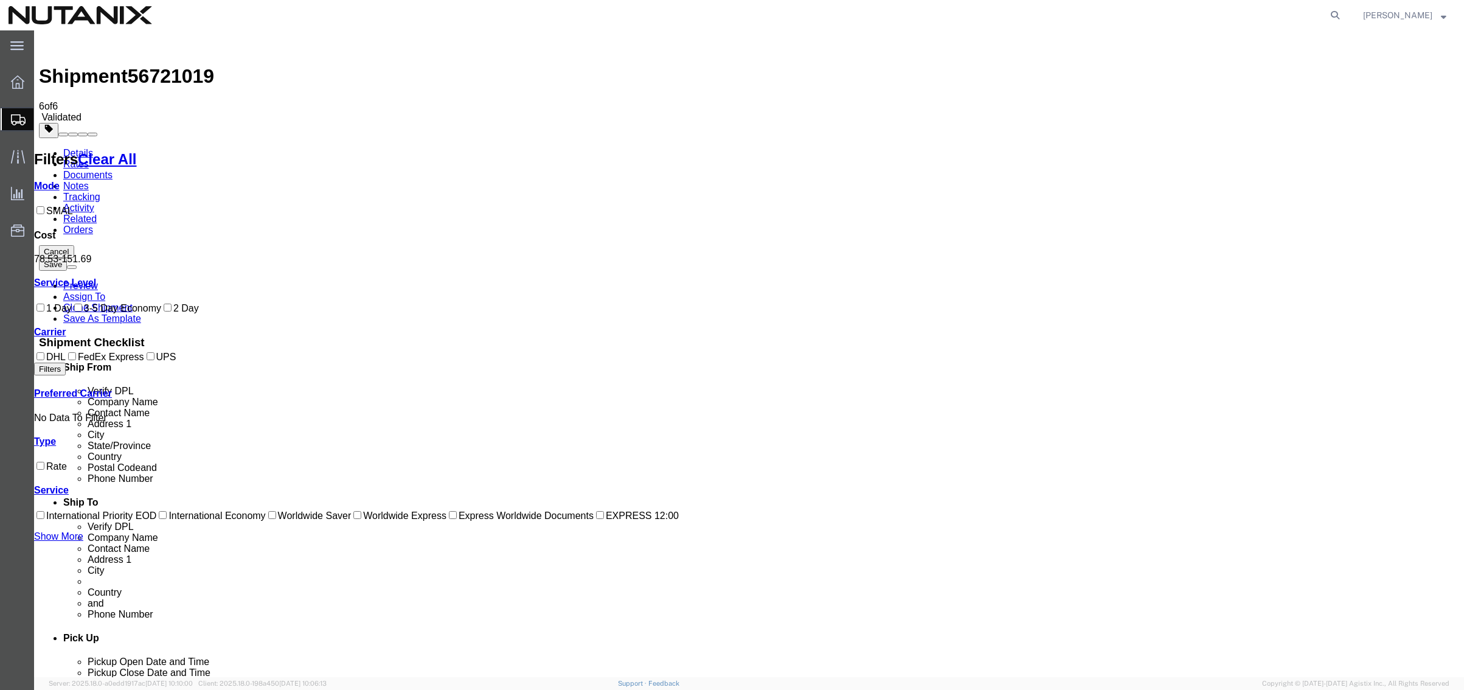
click at [63, 148] on link "Details" at bounding box center [78, 153] width 30 height 10
select select "36123"
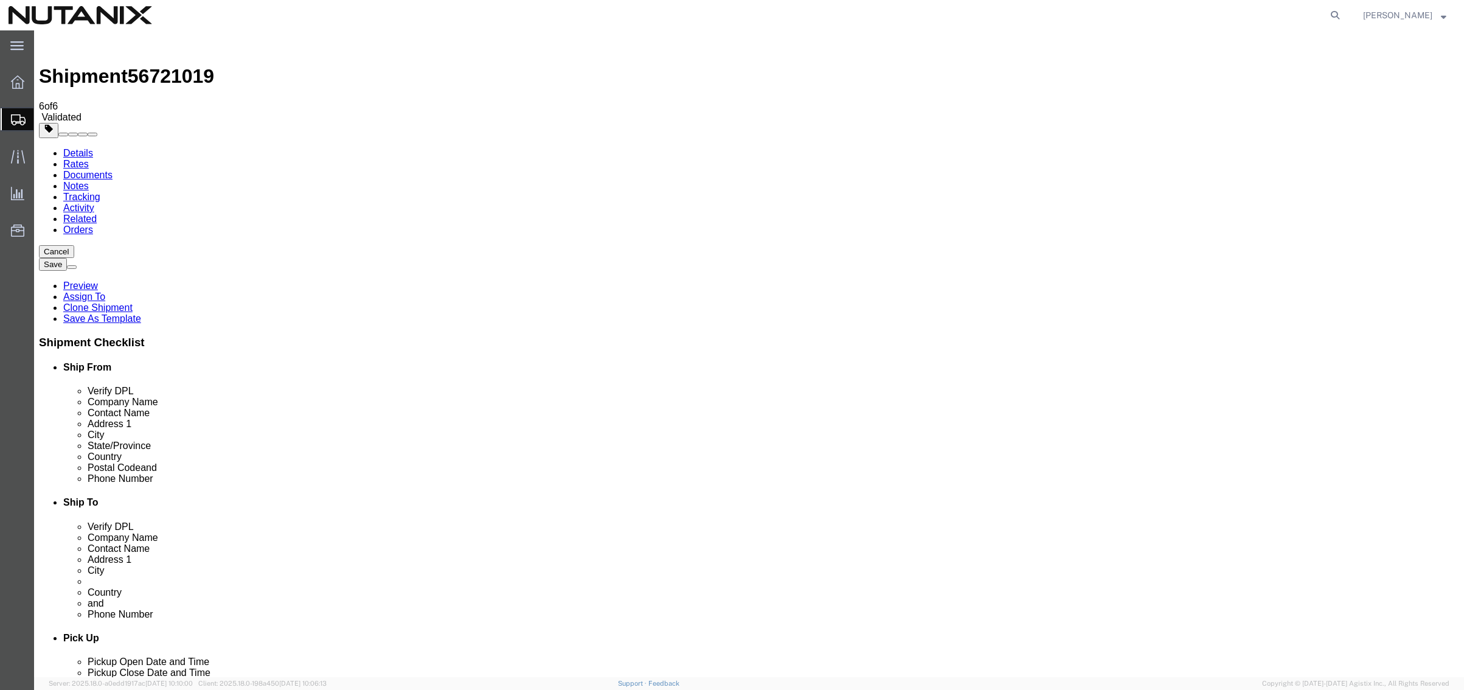
click button "Rate Shipment"
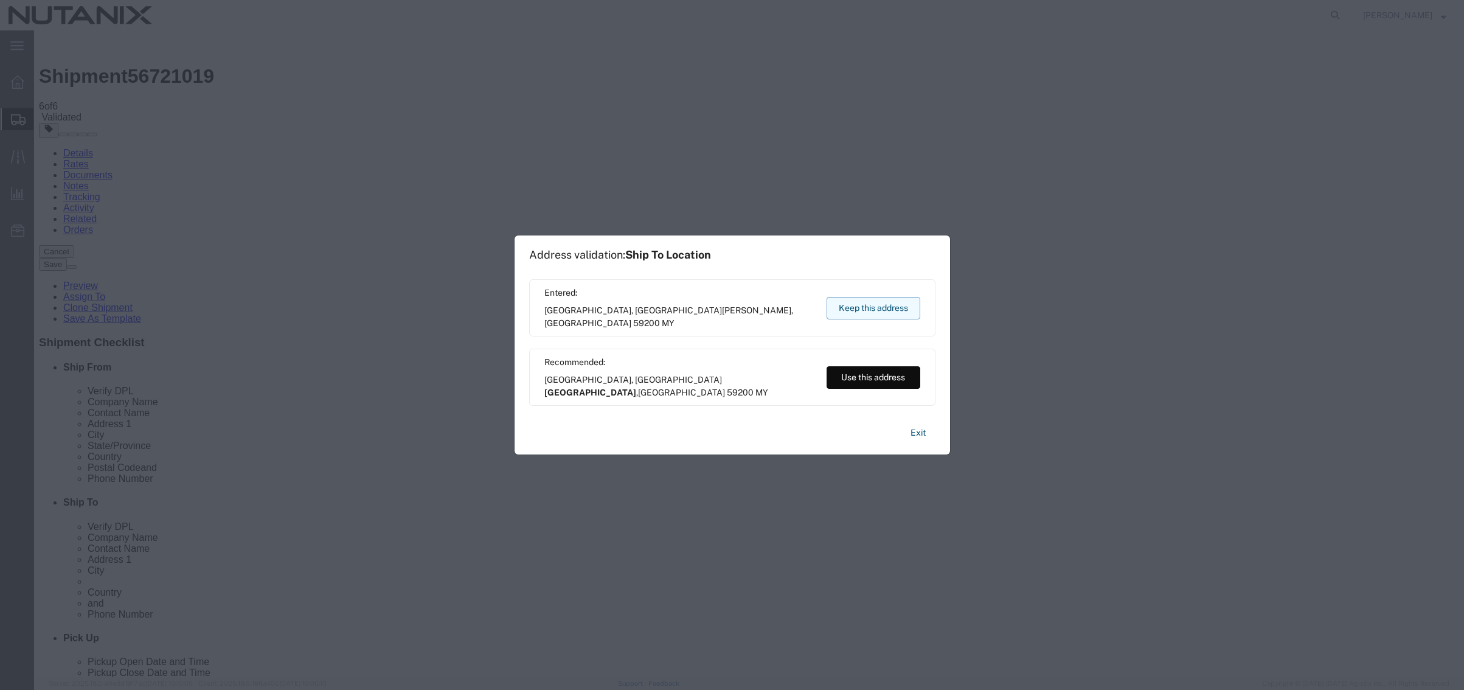
click at [847, 303] on button "Keep this address" at bounding box center [873, 308] width 94 height 23
